Goal: Task Accomplishment & Management: Use online tool/utility

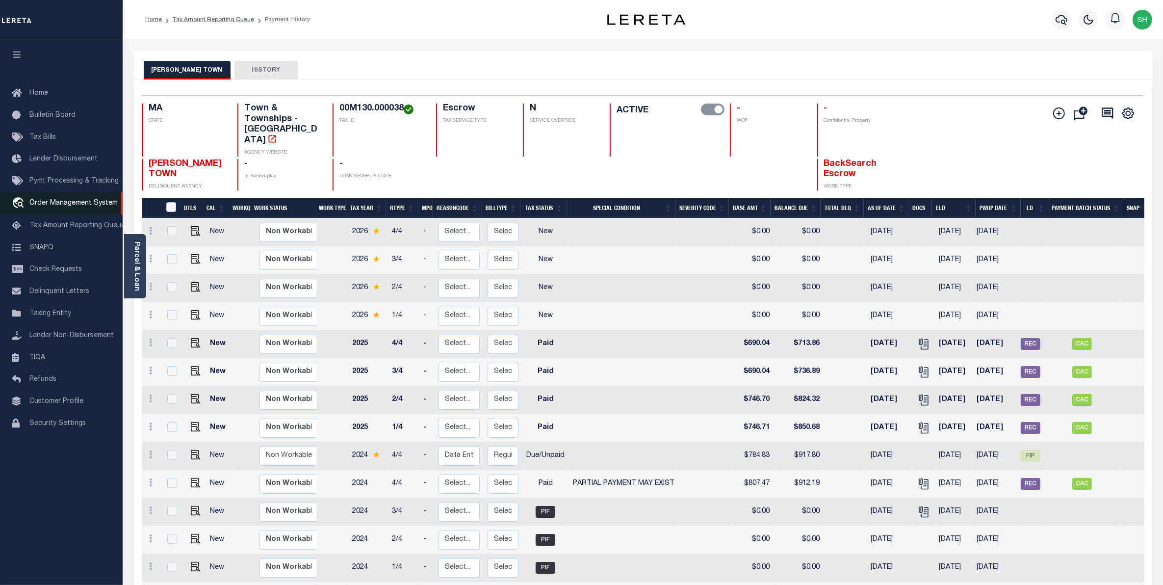
click at [71, 206] on span "Order Management System" at bounding box center [73, 203] width 88 height 7
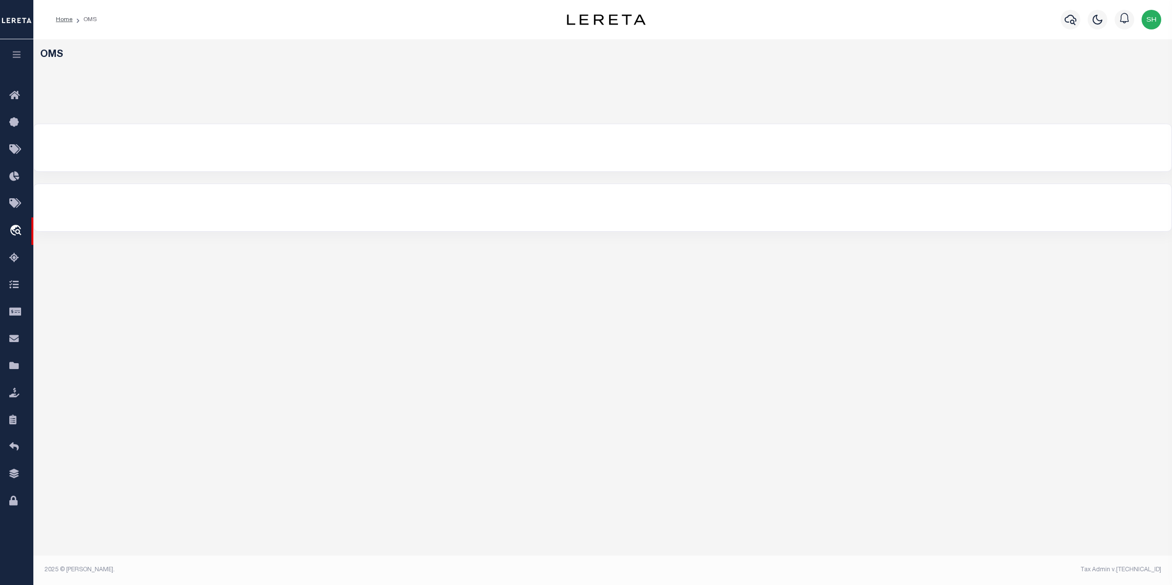
select select "200"
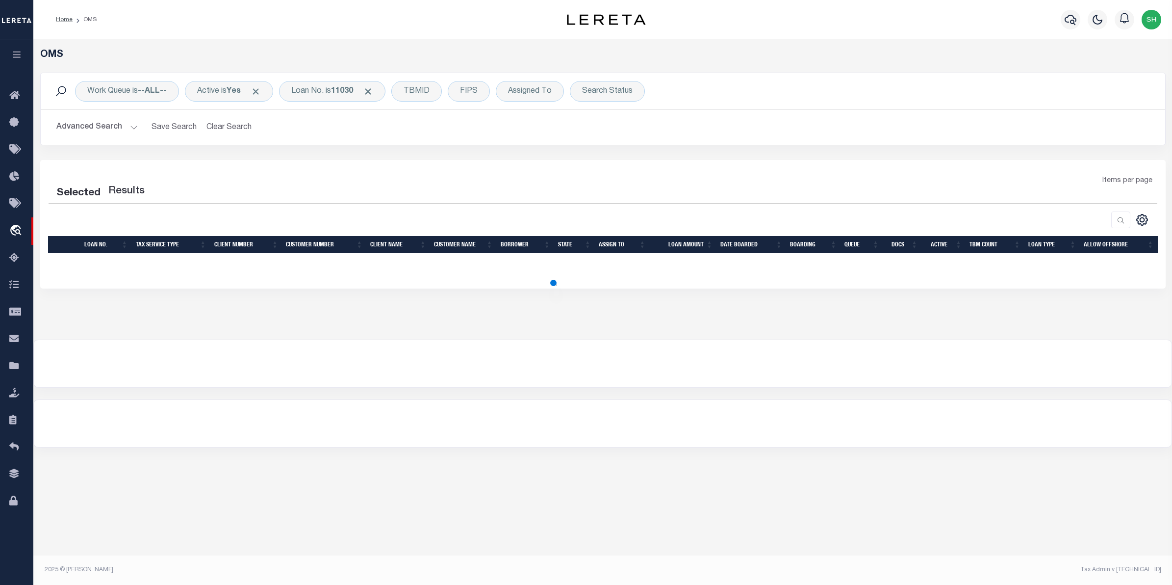
select select "200"
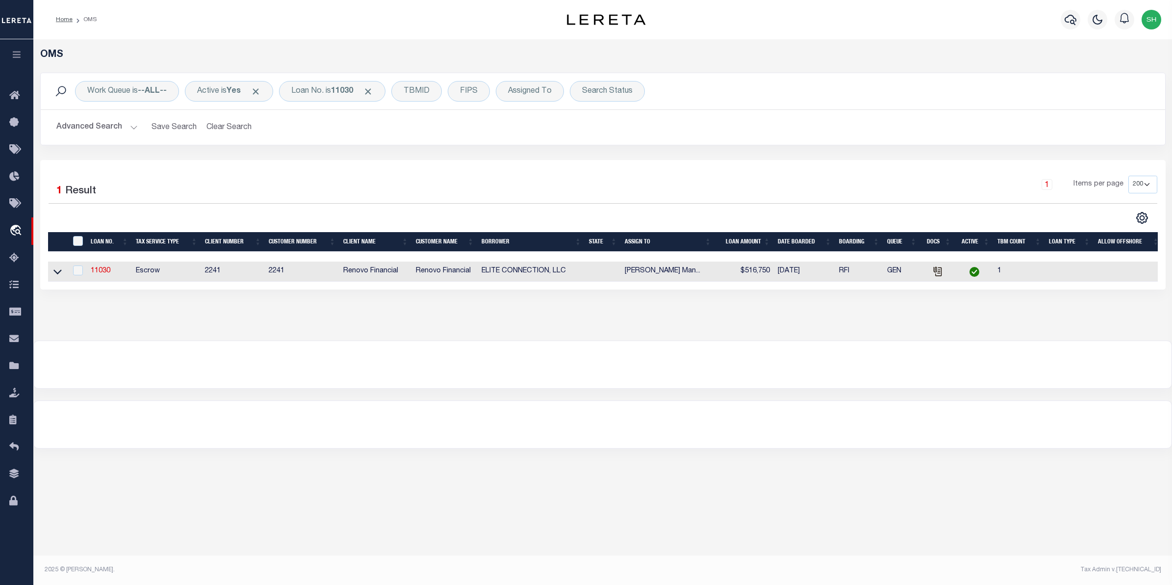
click at [12, 59] on icon "button" at bounding box center [16, 54] width 11 height 9
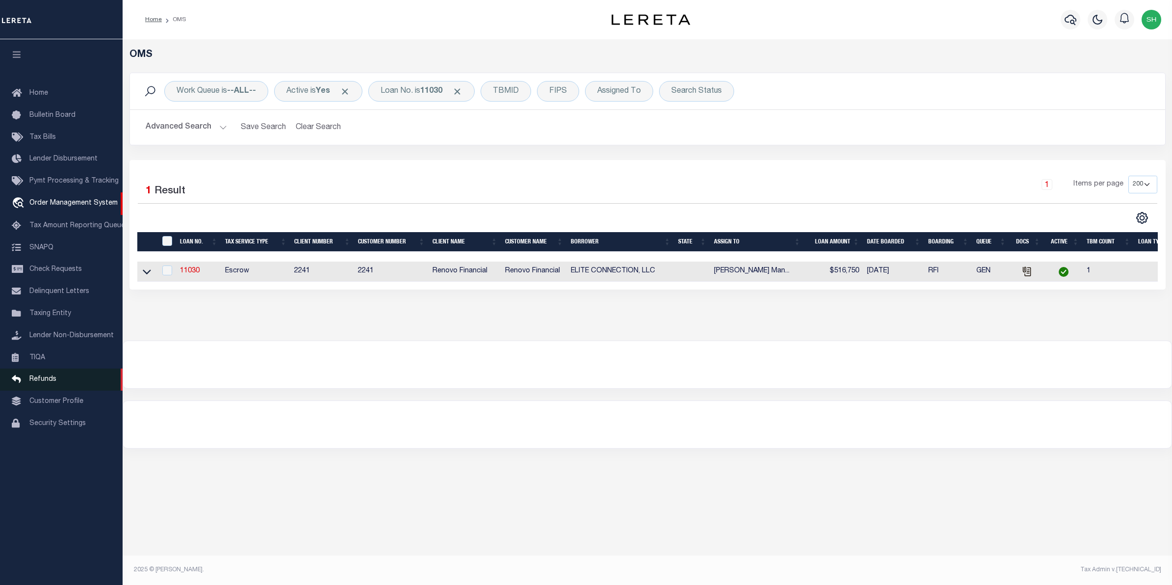
click at [42, 378] on link "Refunds" at bounding box center [61, 379] width 123 height 22
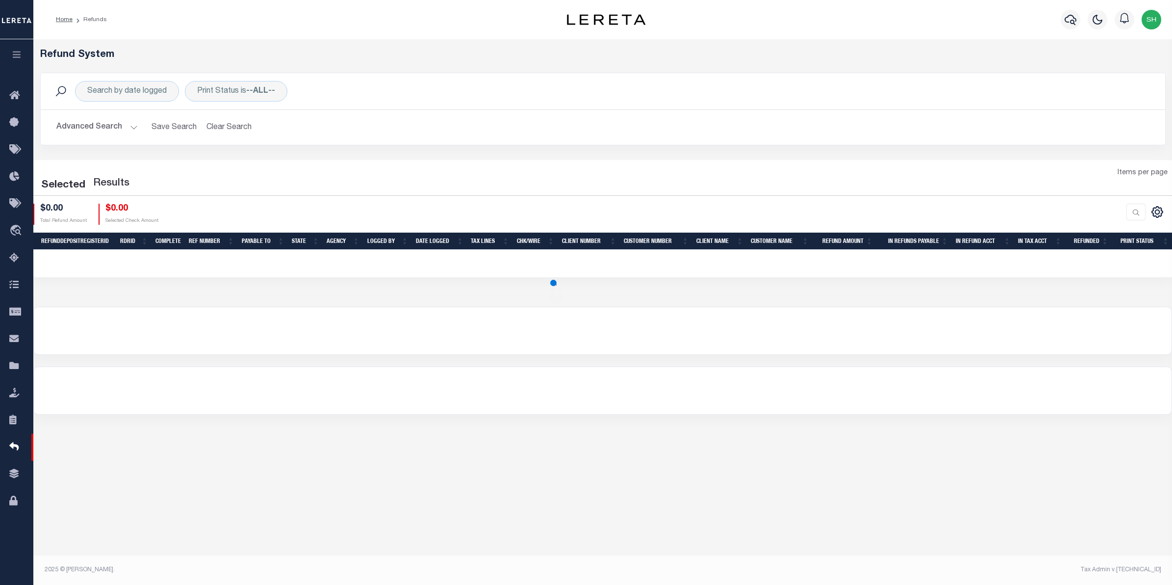
click at [112, 126] on button "Advanced Search" at bounding box center [96, 127] width 81 height 19
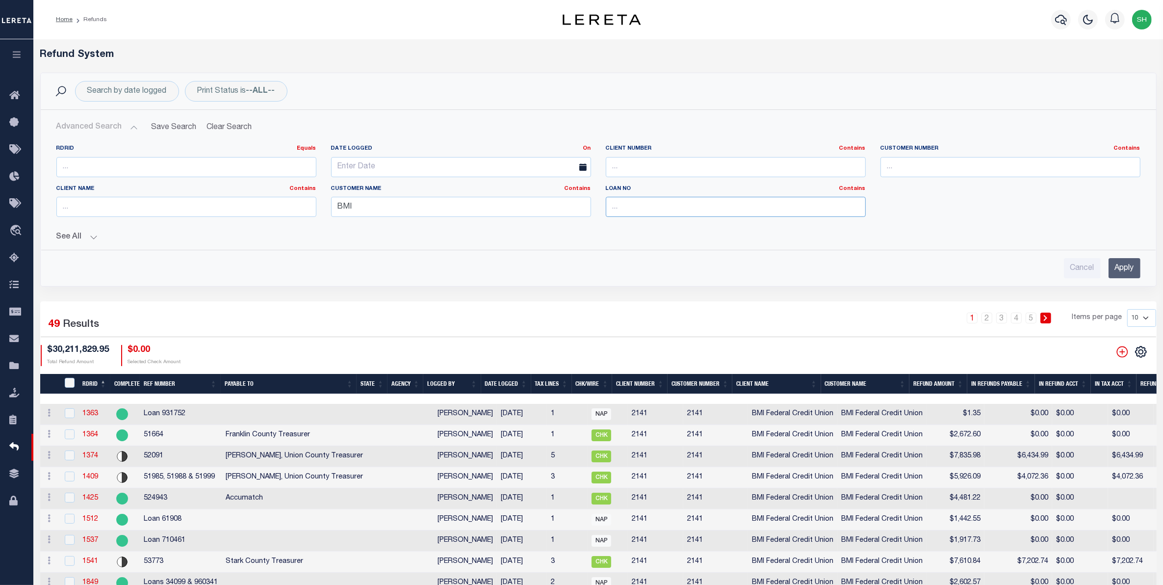
click at [658, 206] on input "text" at bounding box center [736, 207] width 260 height 20
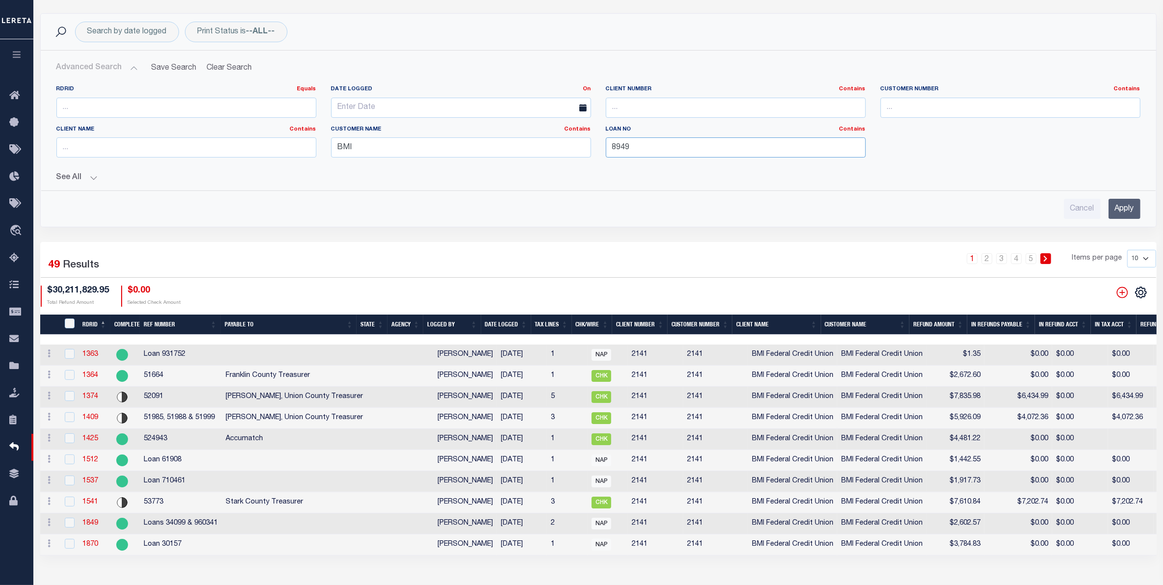
scroll to position [61, 0]
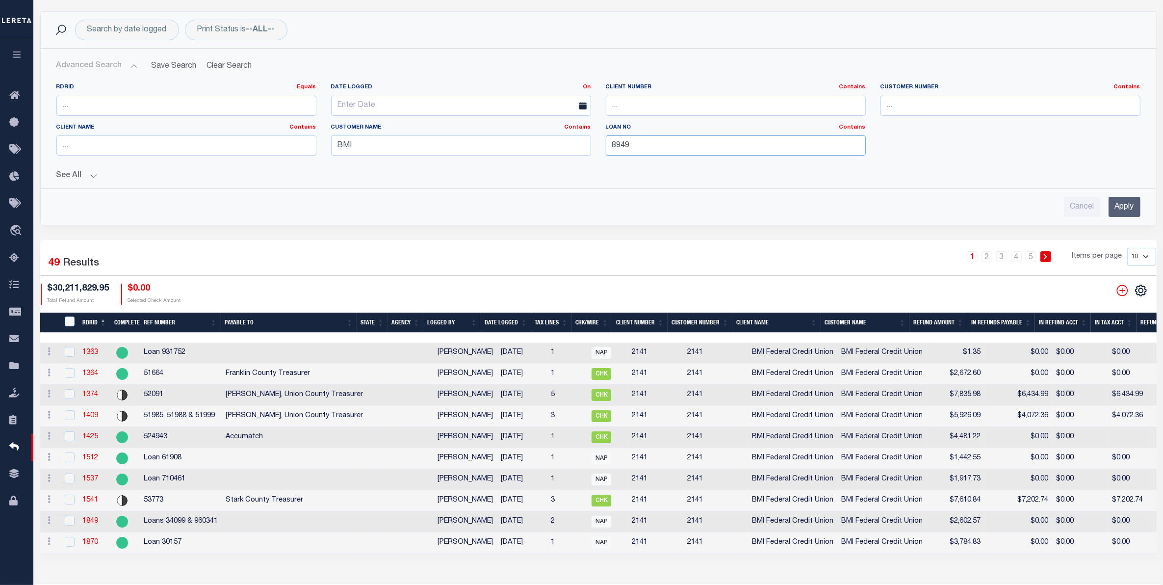
type input "8949"
click at [1120, 207] on input "Apply" at bounding box center [1124, 207] width 32 height 20
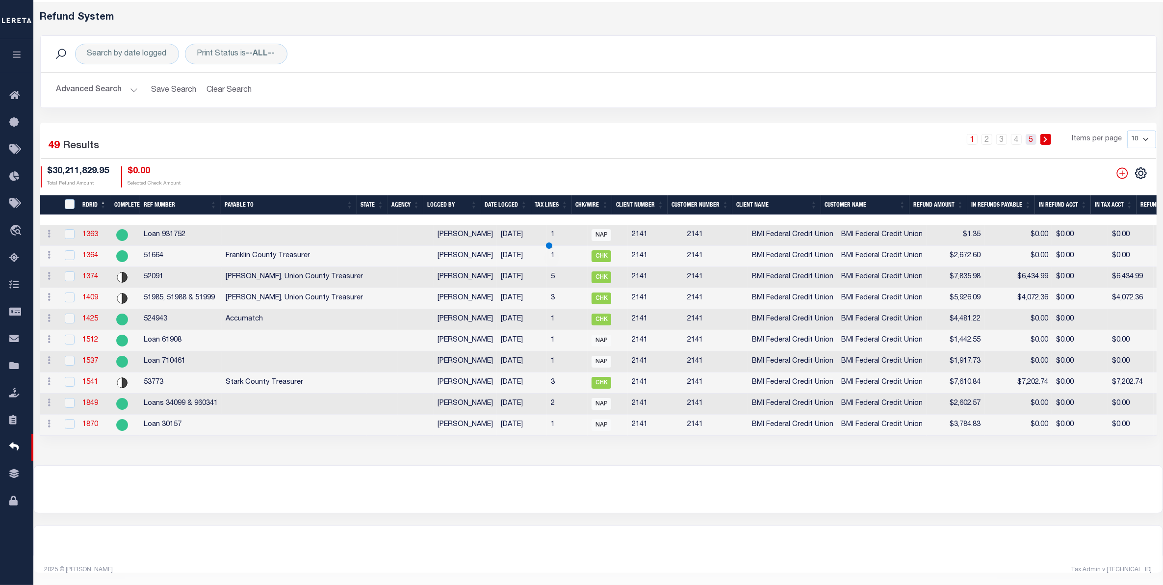
scroll to position [0, 0]
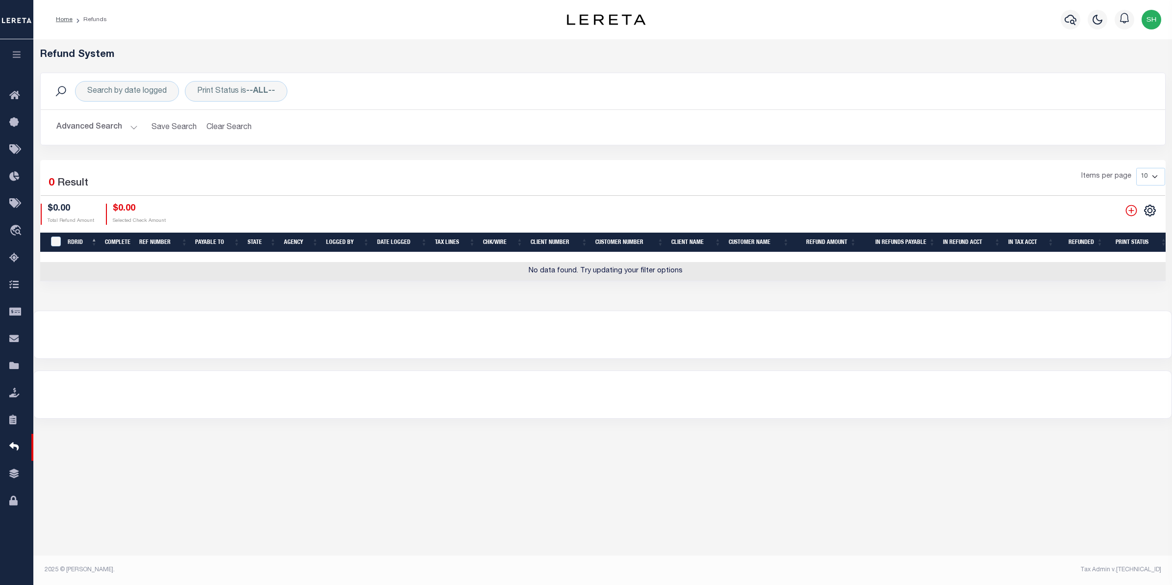
click at [1033, 122] on h2 "Advanced Search Save Search Clear Search RefundGridWrapper_dynamictable_____Def…" at bounding box center [603, 127] width 1109 height 19
click at [99, 125] on button "Advanced Search" at bounding box center [96, 127] width 81 height 19
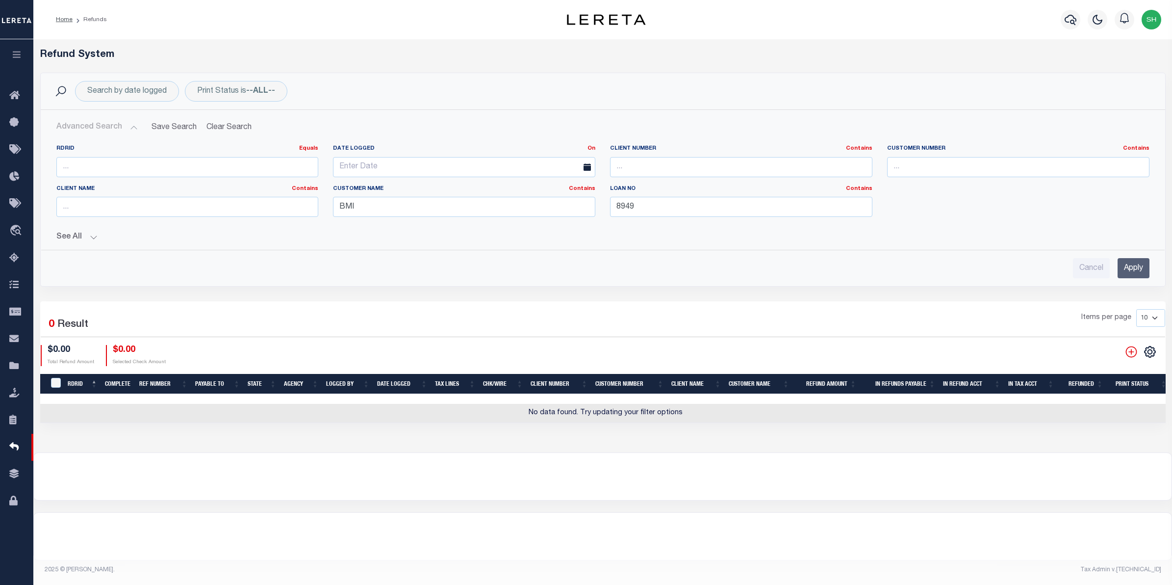
click at [1123, 270] on input "Apply" at bounding box center [1134, 268] width 32 height 20
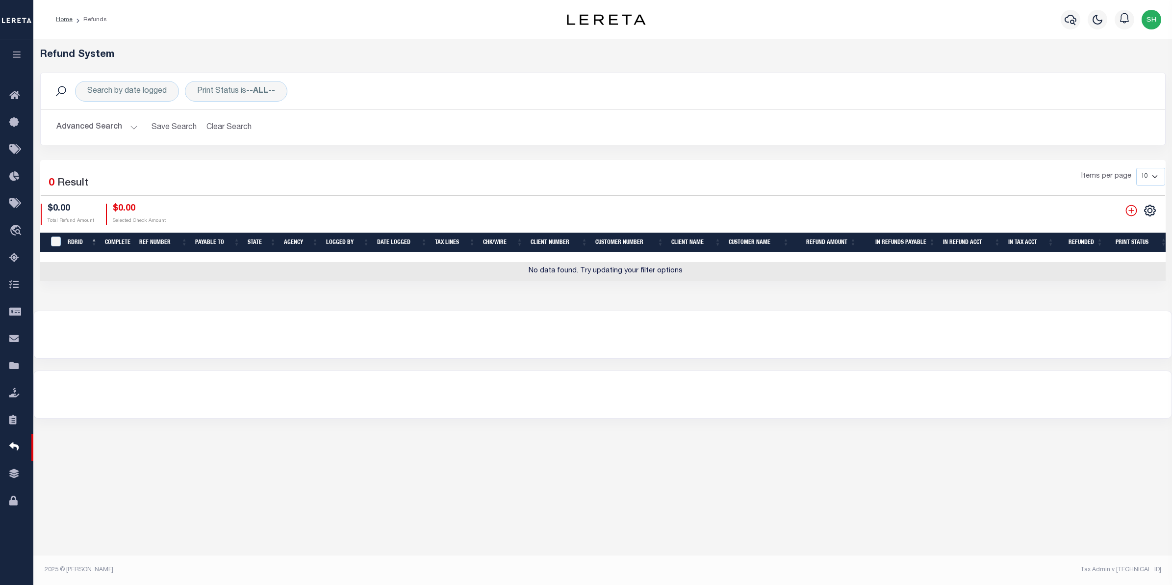
click at [80, 124] on button "Advanced Search" at bounding box center [96, 127] width 81 height 19
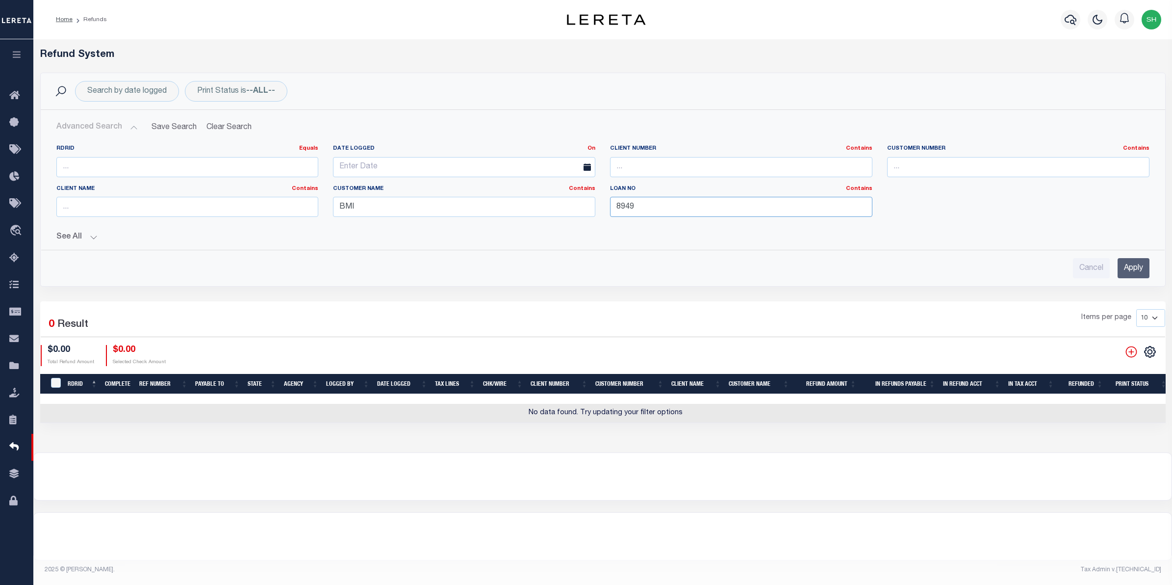
click at [672, 211] on input "8949" at bounding box center [741, 207] width 262 height 20
drag, startPoint x: 672, startPoint y: 211, endPoint x: 497, endPoint y: 219, distance: 175.7
click at [497, 219] on div "RDRID Equals Equals Is Not Equal To Is Greater Than Is Less Than Date Logged On…" at bounding box center [603, 185] width 1108 height 80
click at [1126, 272] on input "Apply" at bounding box center [1134, 268] width 32 height 20
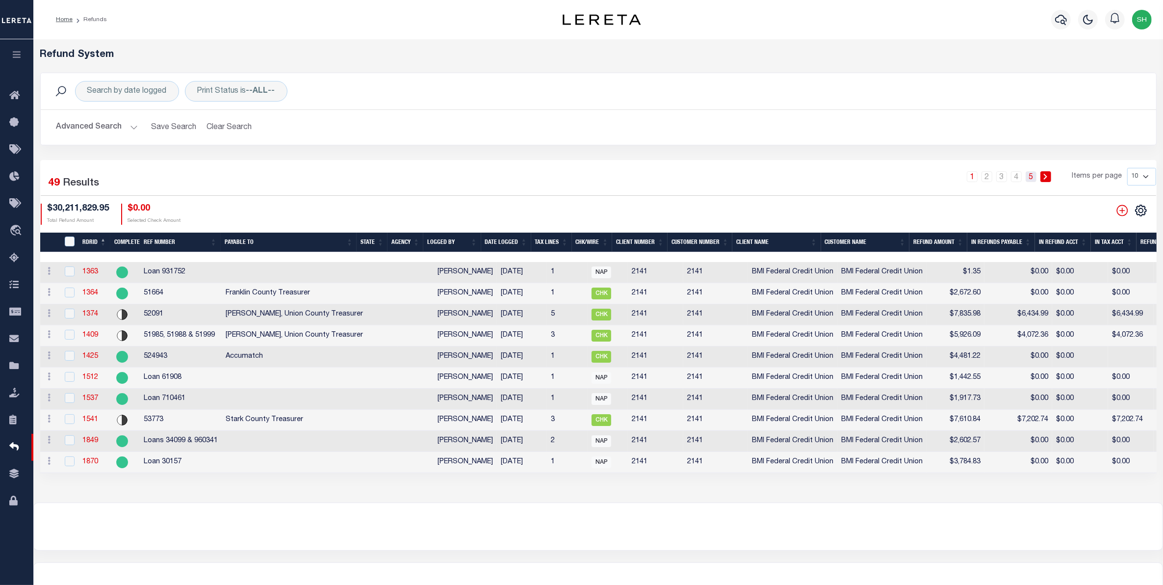
click at [1031, 178] on link "5" at bounding box center [1031, 176] width 11 height 11
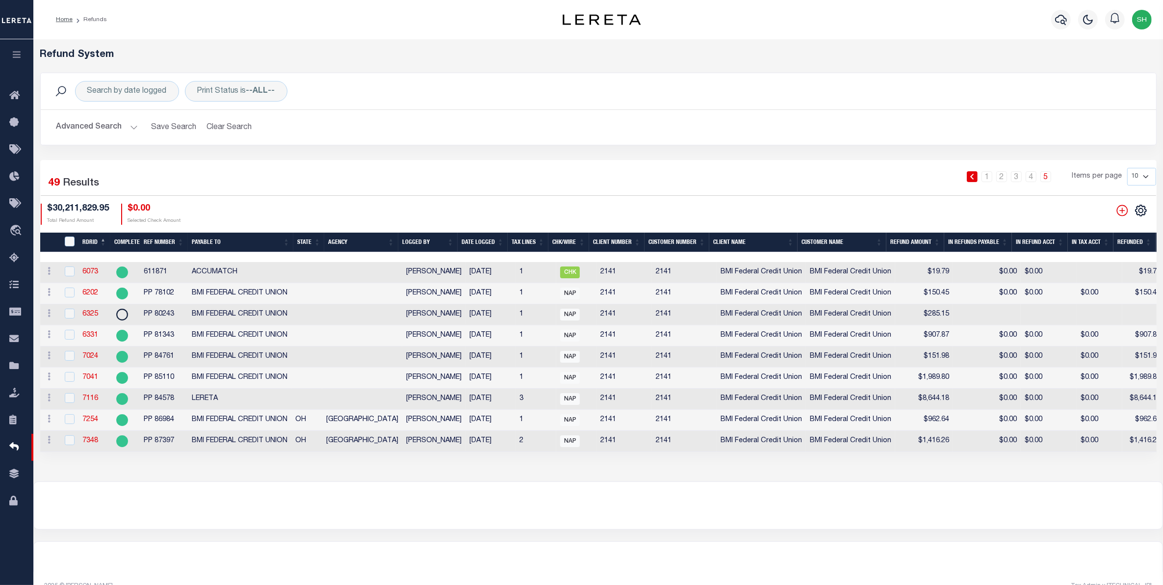
click at [742, 114] on div "Advanced Search Save Search Clear Search RefundGridWrapper_dynamictable_____Def…" at bounding box center [598, 127] width 1115 height 35
click at [793, 83] on div "Search by date logged Print Status is --ALL-- Search" at bounding box center [599, 91] width 1100 height 21
